Goal: Register for event/course

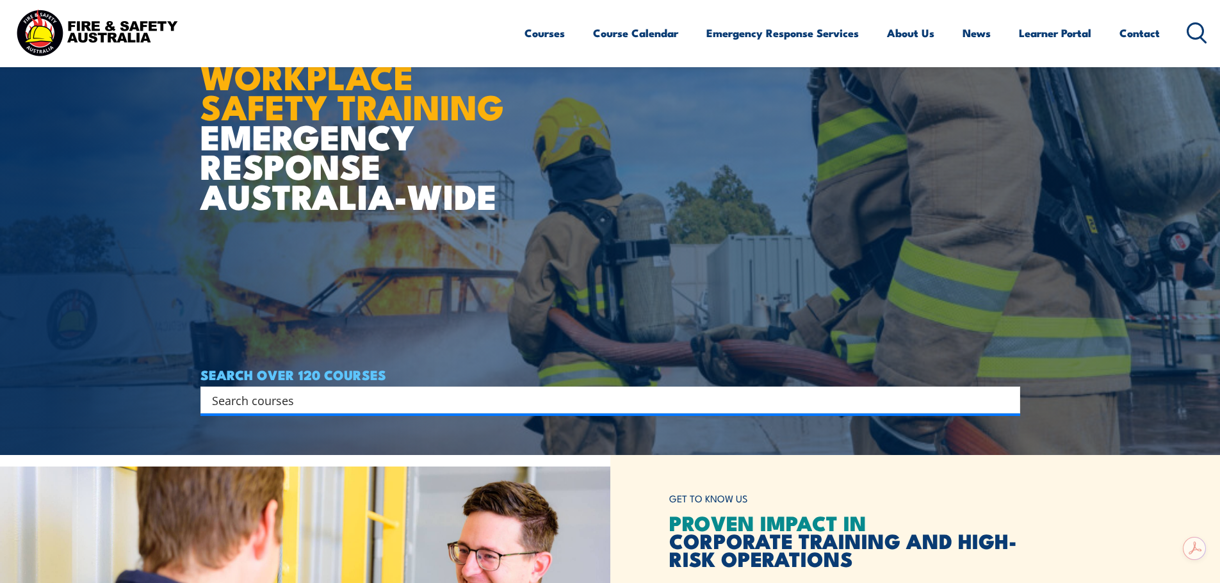
click at [276, 404] on input "Search input" at bounding box center [602, 400] width 780 height 19
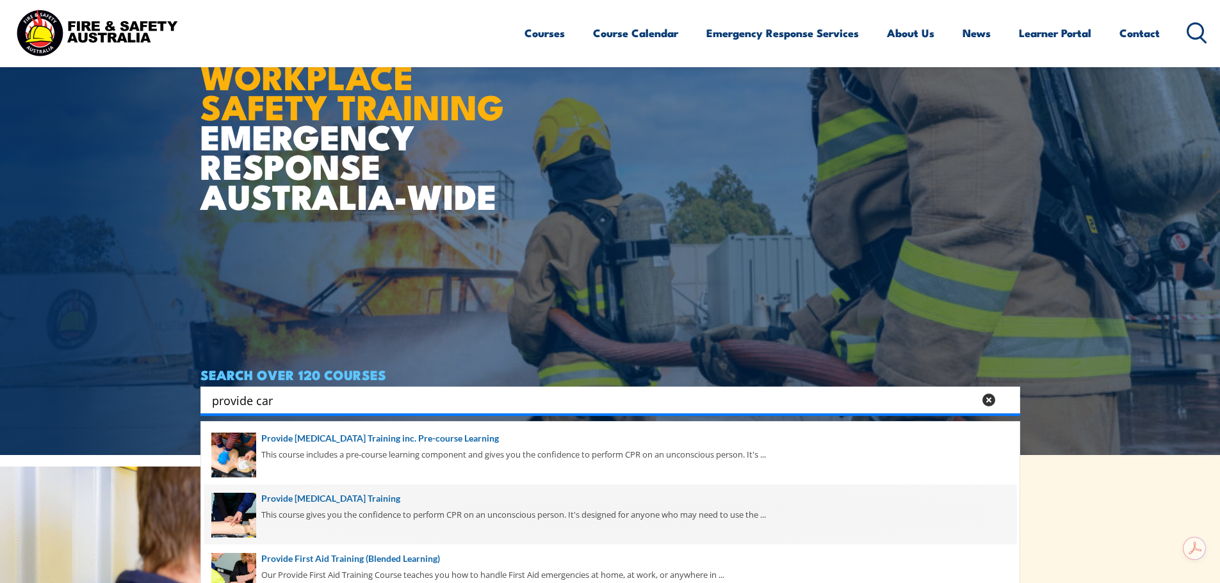
type input "provide car"
click at [306, 501] on span at bounding box center [610, 515] width 812 height 60
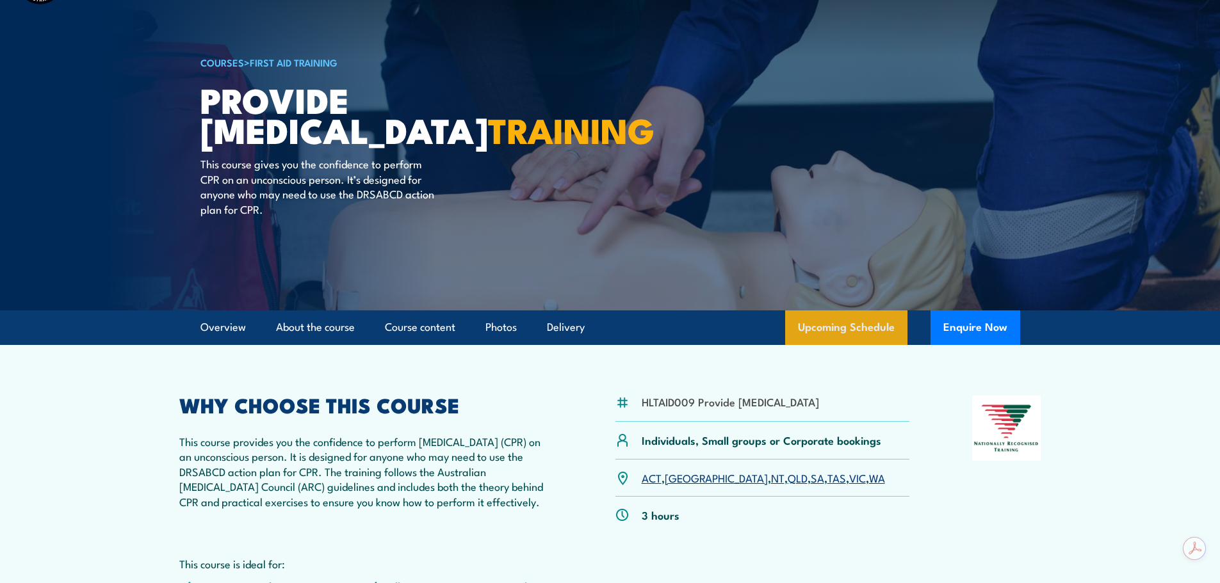
scroll to position [64, 0]
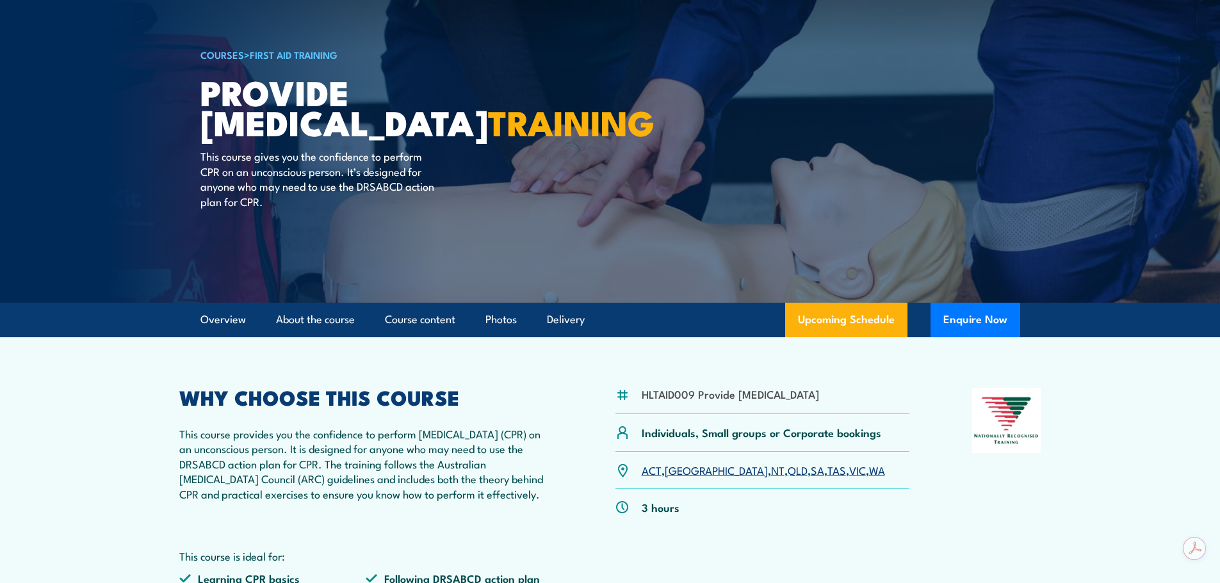
click at [869, 478] on link "WA" at bounding box center [877, 469] width 16 height 15
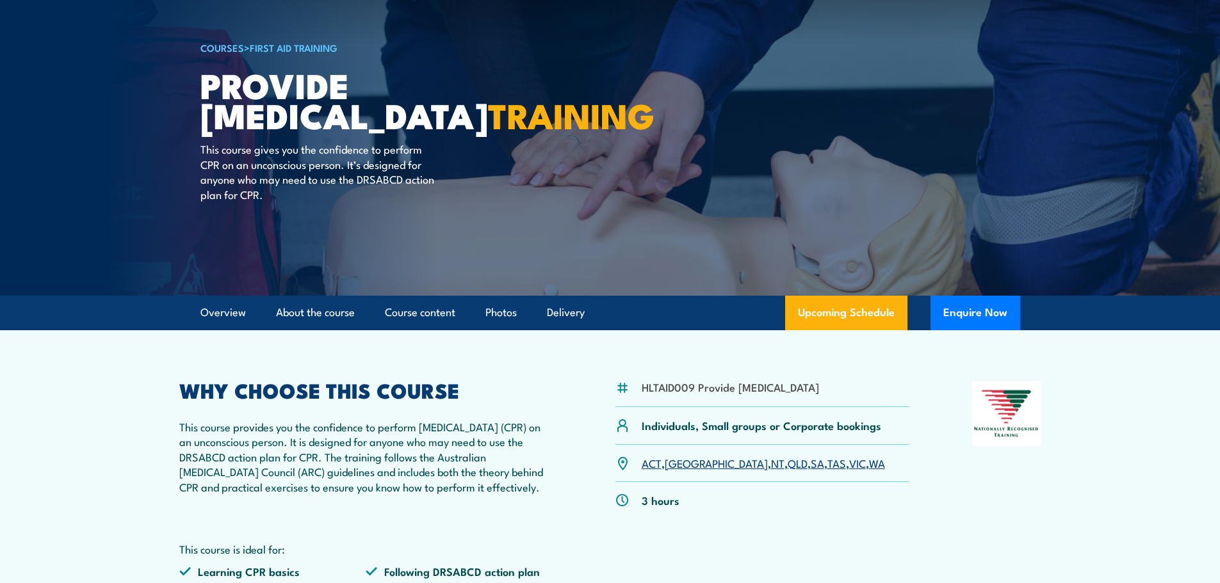
scroll to position [63, 0]
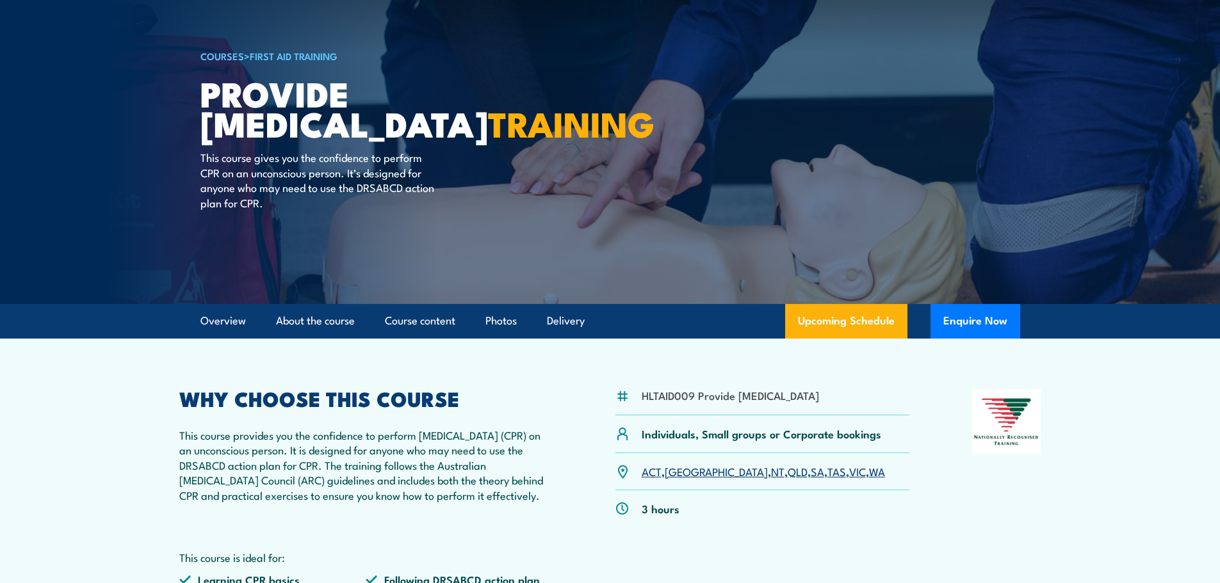
click at [217, 58] on link "COURSES" at bounding box center [222, 56] width 44 height 14
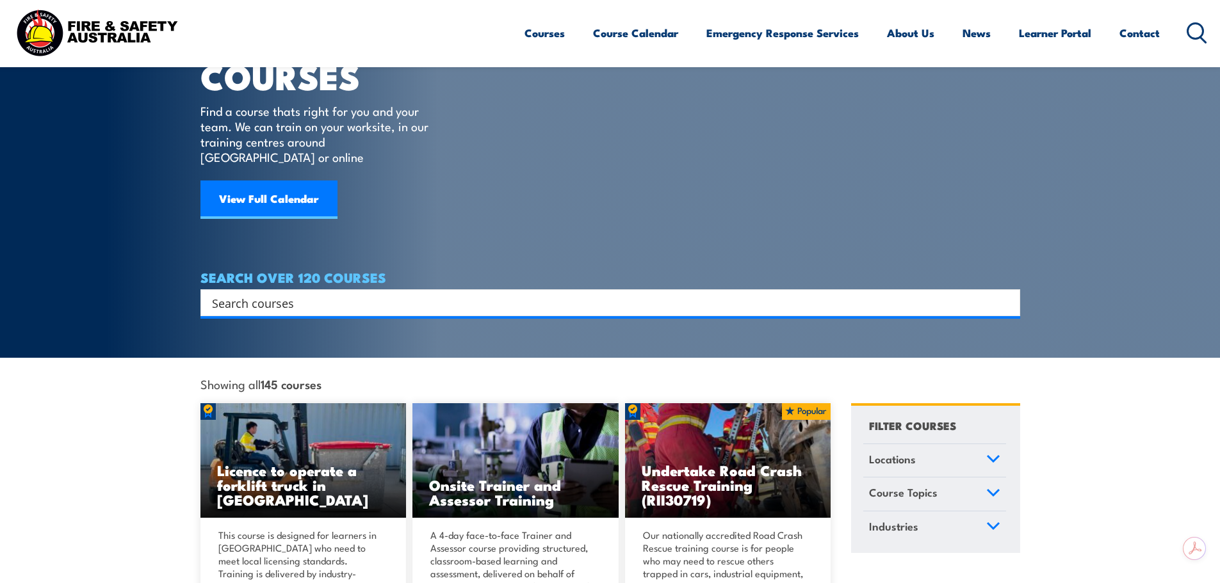
scroll to position [128, 0]
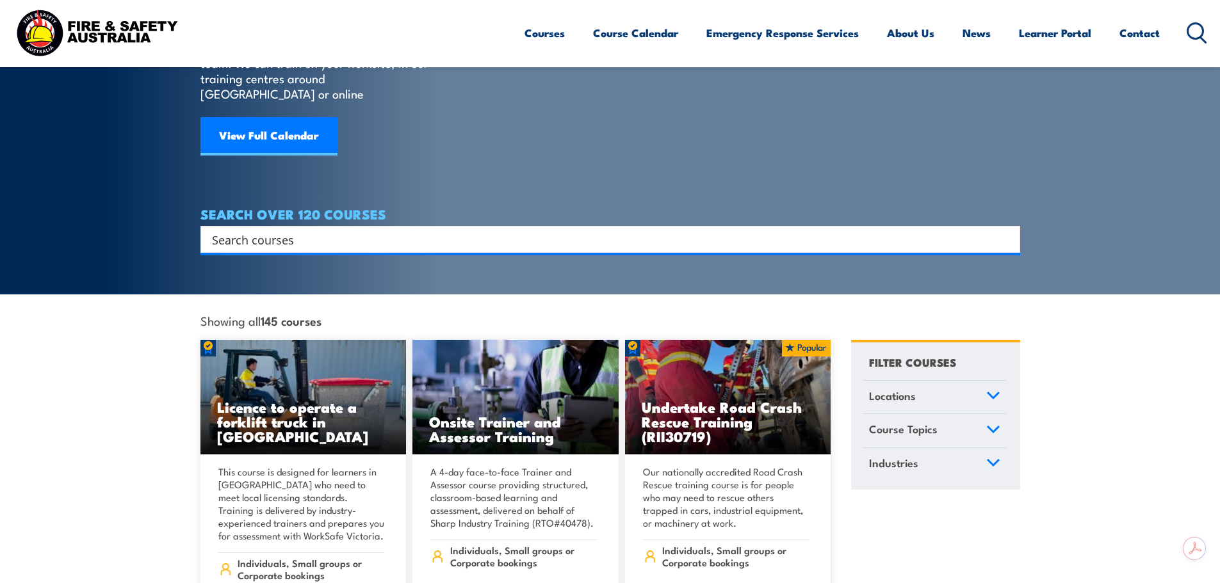
click at [234, 230] on input "Search input" at bounding box center [602, 239] width 780 height 19
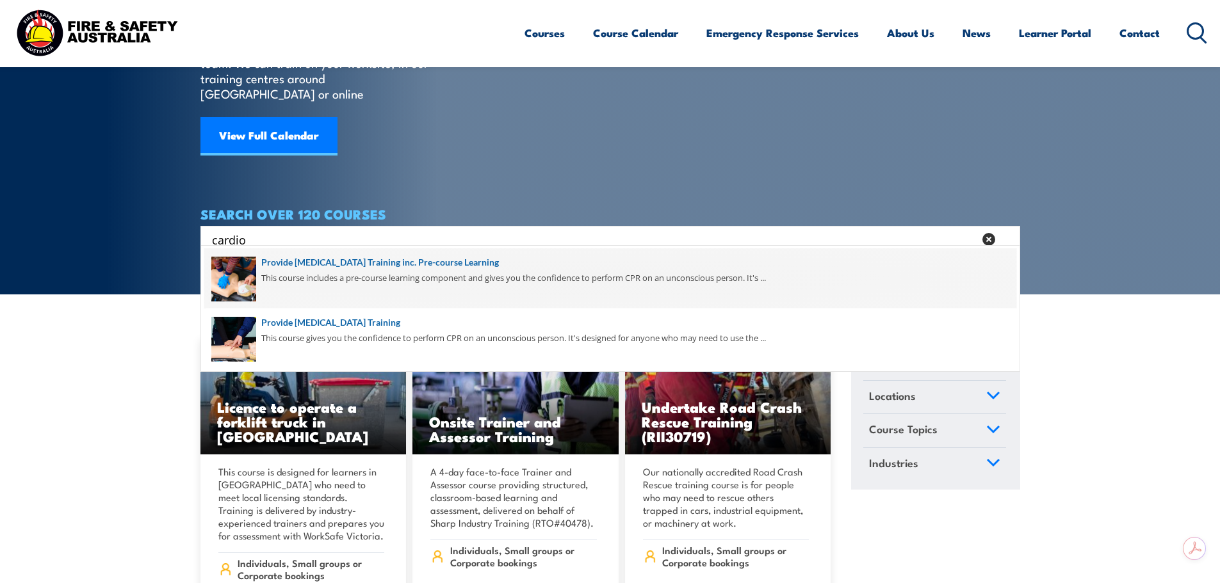
type input "cardio"
click at [326, 272] on span at bounding box center [610, 279] width 812 height 60
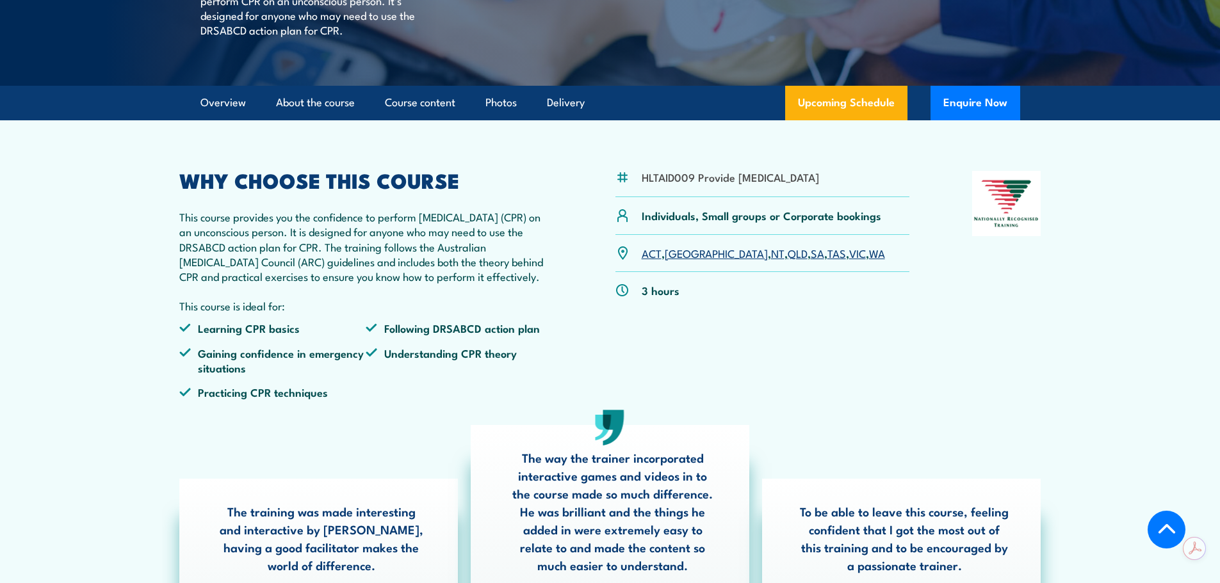
scroll to position [320, 0]
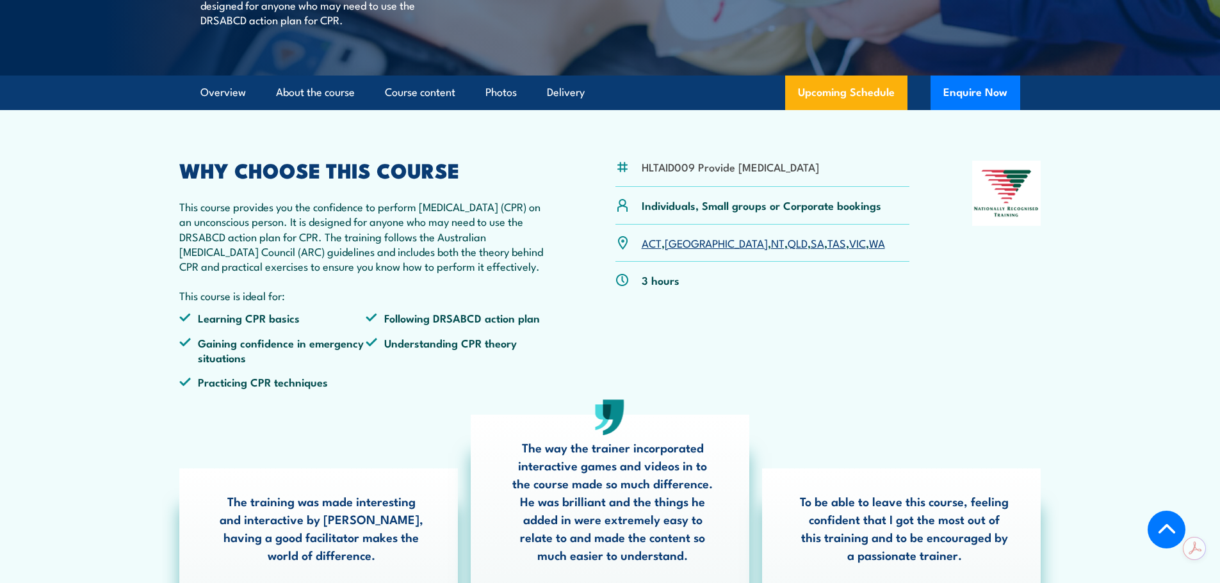
click at [869, 250] on link "WA" at bounding box center [877, 242] width 16 height 15
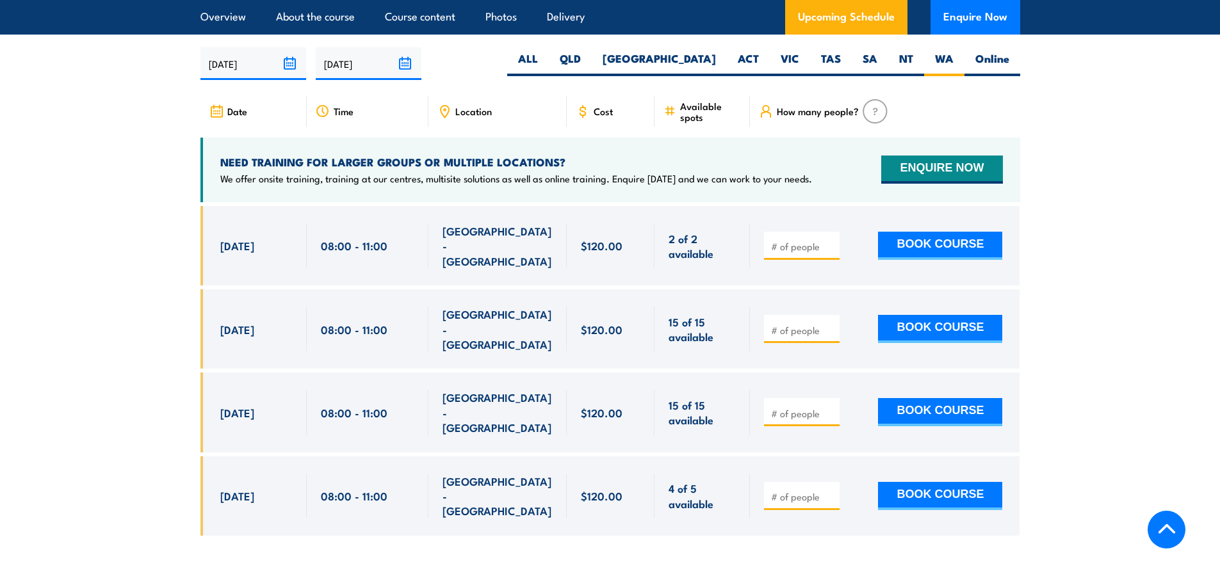
scroll to position [2306, 0]
